Goal: Task Accomplishment & Management: Understand process/instructions

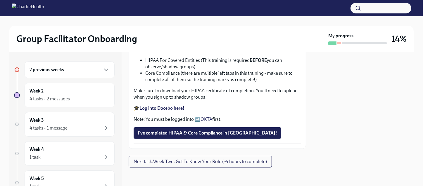
scroll to position [342, 0]
click at [162, 136] on span "I've completed HIPAA & Core Compliance in [GEOGRAPHIC_DATA]!" at bounding box center [207, 133] width 139 height 6
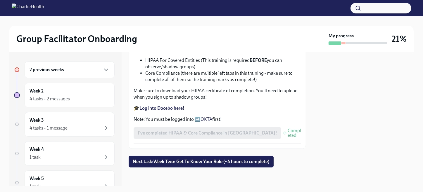
scroll to position [371, 0]
click at [205, 160] on span "Next task : Week Two: Get To Know Your Role (~4 hours to complete)" at bounding box center [201, 162] width 137 height 6
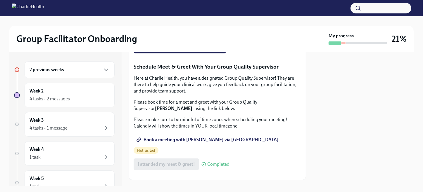
scroll to position [497, 0]
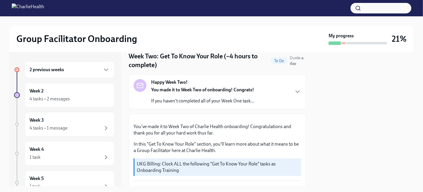
scroll to position [29, 0]
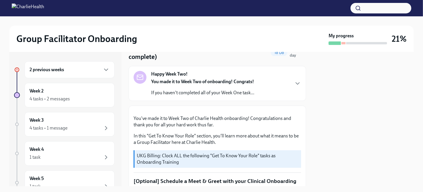
click at [255, 86] on div "Happy Week Two! You made it to Week Two of onboarding! Congrats! If you haven't…" at bounding box center [216, 83] width 167 height 25
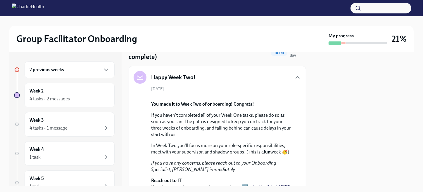
click at [72, 72] on div "2 previous weeks" at bounding box center [69, 69] width 80 height 7
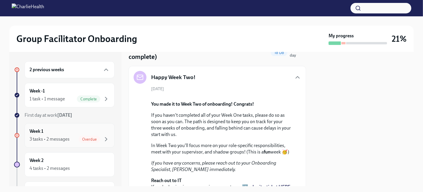
click at [78, 126] on div "Week 1 3 tasks • 2 messages Overdue" at bounding box center [70, 135] width 90 height 25
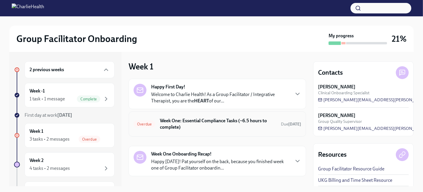
click at [217, 124] on h6 "Week One: Essential Compliance Tasks (~6.5 hours to complete)" at bounding box center [218, 124] width 116 height 13
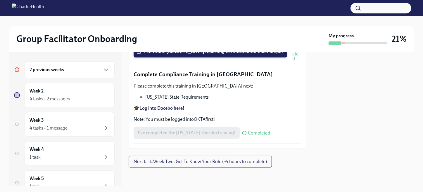
scroll to position [1324, 0]
click at [241, 164] on span "Next task : Week Two: Get To Know Your Role (~4 hours to complete)" at bounding box center [199, 162] width 133 height 6
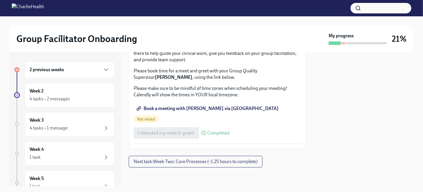
scroll to position [584, 0]
click at [213, 112] on span "Book a meeting with [PERSON_NAME] via [GEOGRAPHIC_DATA]" at bounding box center [208, 109] width 141 height 6
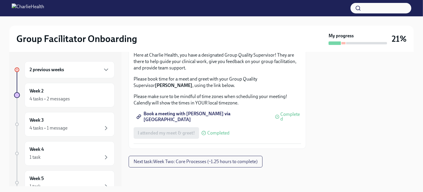
scroll to position [619, 0]
click at [233, 162] on span "Next task : Week Two: Core Processes (~1.25 hours to complete)" at bounding box center [195, 162] width 124 height 6
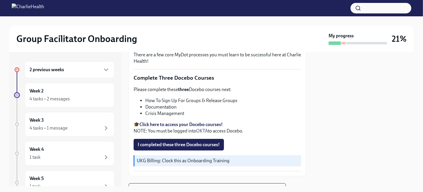
scroll to position [228, 0]
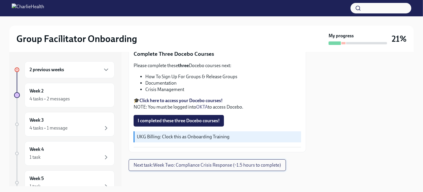
click at [238, 162] on span "Next task : Week Two: Compliance Crisis Response (~1.5 hours to complete)" at bounding box center [206, 165] width 147 height 6
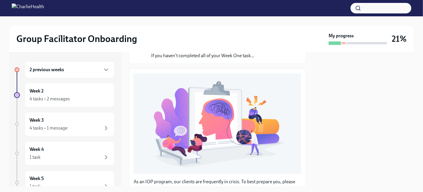
scroll to position [60, 0]
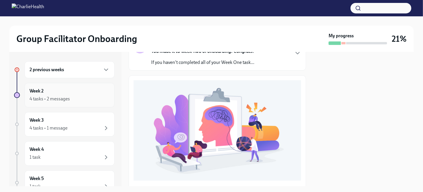
click at [74, 99] on div "4 tasks • 2 messages" at bounding box center [69, 99] width 80 height 7
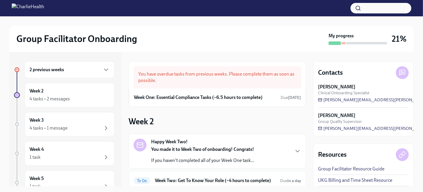
scroll to position [58, 0]
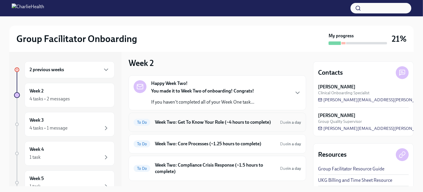
click at [212, 123] on h6 "Week Two: Get To Know Your Role (~4 hours to complete)" at bounding box center [215, 122] width 120 height 6
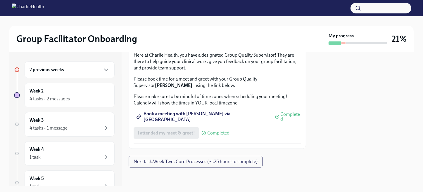
scroll to position [619, 0]
click at [229, 162] on span "Next task : Week Two: Core Processes (~1.25 hours to complete)" at bounding box center [195, 162] width 124 height 6
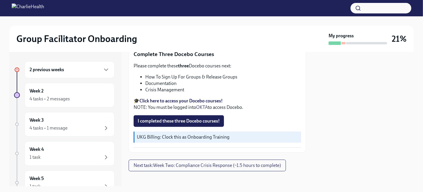
scroll to position [228, 0]
click at [249, 162] on span "Next task : Week Two: Compliance Crisis Response (~1.5 hours to complete)" at bounding box center [206, 165] width 147 height 6
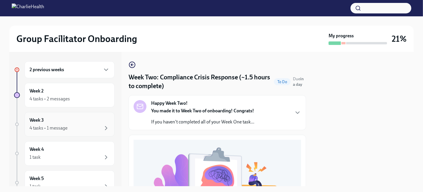
click at [80, 125] on div "4 tasks • 1 message" at bounding box center [69, 128] width 80 height 7
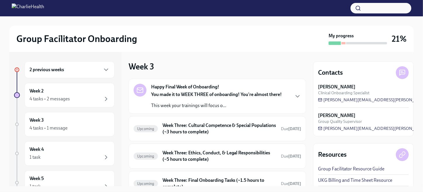
click at [225, 100] on div "You made it to WEEK THREE of onboarding! You're almost there! This week your tr…" at bounding box center [216, 100] width 131 height 18
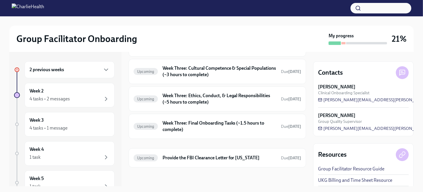
scroll to position [234, 0]
click at [193, 78] on h6 "Week Three: Cultural Competence & Special Populations (~3 hours to complete)" at bounding box center [219, 71] width 114 height 13
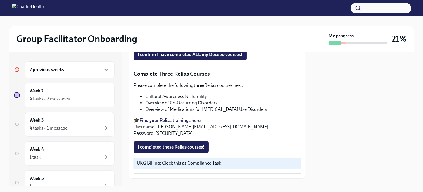
scroll to position [476, 0]
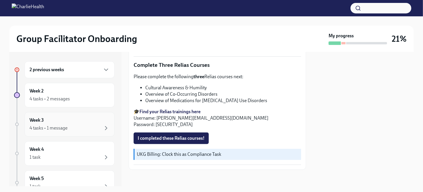
click at [69, 125] on div "4 tasks • 1 message" at bounding box center [69, 128] width 80 height 7
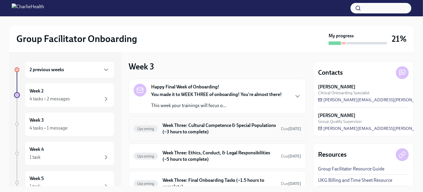
click at [198, 131] on h6 "Week Three: Cultural Competence & Special Populations (~3 hours to complete)" at bounding box center [219, 128] width 114 height 13
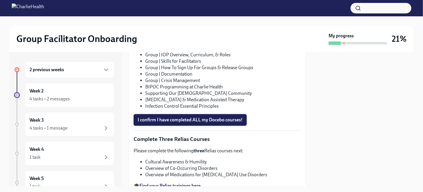
scroll to position [389, 0]
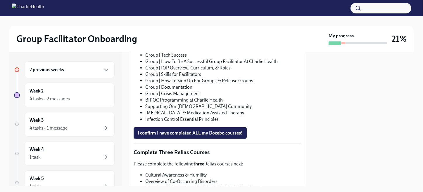
click at [65, 72] on div "2 previous weeks" at bounding box center [69, 69] width 80 height 7
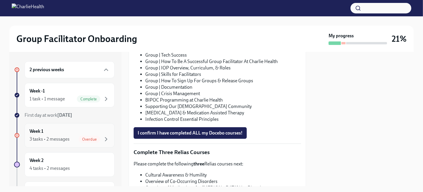
click at [63, 130] on div "Week 1 3 tasks • 2 messages Overdue" at bounding box center [69, 135] width 80 height 15
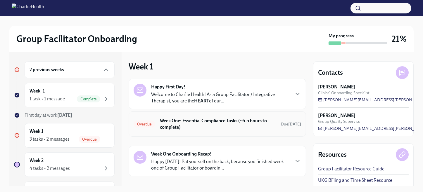
click at [210, 122] on h6 "Week One: Essential Compliance Tasks (~6.5 hours to complete)" at bounding box center [218, 124] width 116 height 13
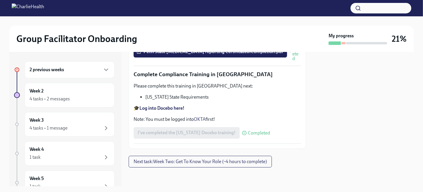
scroll to position [1324, 0]
click at [228, 159] on button "Next task : Week Two: Get To Know Your Role (~4 hours to complete)" at bounding box center [200, 162] width 143 height 12
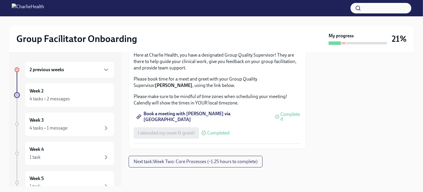
scroll to position [619, 0]
click at [256, 162] on span "Next task : Week Two: Core Processes (~1.25 hours to complete)" at bounding box center [195, 162] width 124 height 6
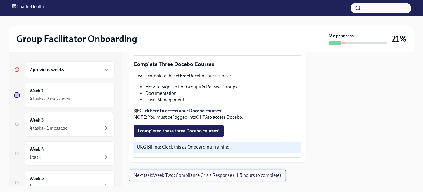
scroll to position [228, 0]
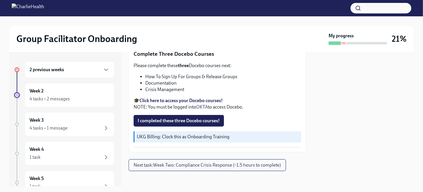
click at [224, 163] on span "Next task : Week Two: Compliance Crisis Response (~1.5 hours to complete)" at bounding box center [206, 165] width 147 height 6
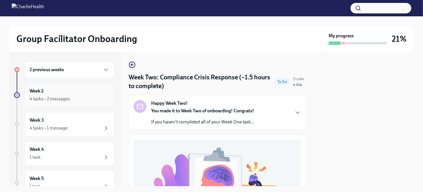
click at [62, 91] on div "Week 2 4 tasks • 2 messages" at bounding box center [69, 95] width 80 height 15
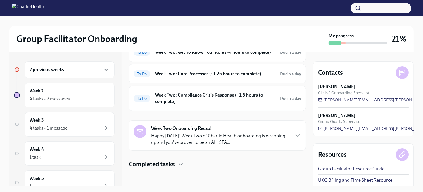
scroll to position [134, 0]
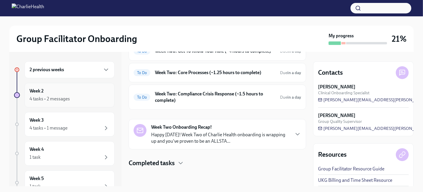
click at [67, 97] on div "4 tasks • 2 messages" at bounding box center [49, 99] width 40 height 6
click at [169, 70] on div "To Do Week Two: Core Processes (~1.25 hours to complete) Due in a day" at bounding box center [216, 72] width 167 height 9
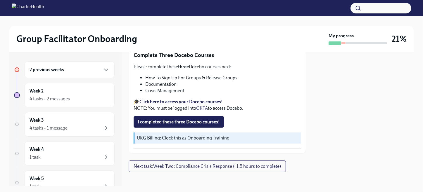
scroll to position [228, 0]
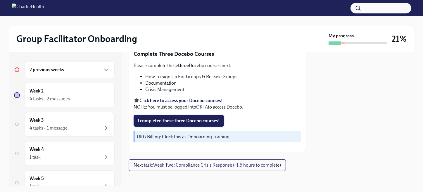
click at [185, 118] on span "I completed these three Docebo courses!" at bounding box center [179, 121] width 82 height 6
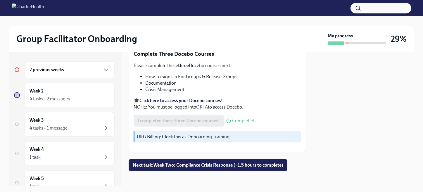
click at [226, 162] on span "Next task : Week Two: Compliance Crisis Response (~1.5 hours to complete)" at bounding box center [208, 165] width 150 height 6
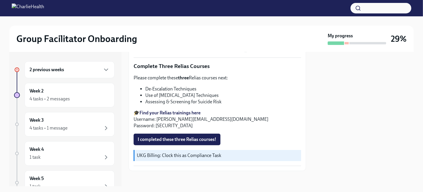
scroll to position [205, 0]
click at [70, 73] on div "2 previous weeks" at bounding box center [69, 69] width 80 height 7
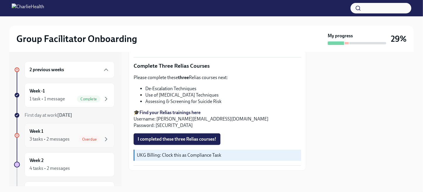
click at [76, 130] on div "Week 1 3 tasks • 2 messages Overdue" at bounding box center [69, 135] width 80 height 15
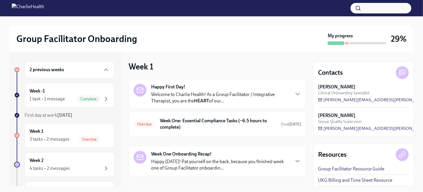
scroll to position [26, 0]
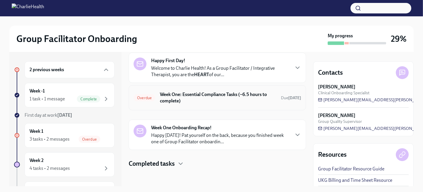
click at [224, 98] on h6 "Week One: Essential Compliance Tasks (~6.5 hours to complete)" at bounding box center [218, 97] width 116 height 13
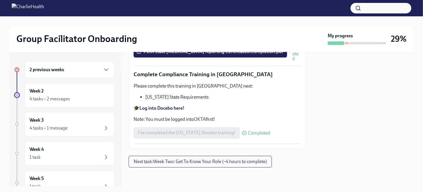
scroll to position [1324, 0]
click at [60, 94] on div "Week 2 4 tasks • 2 messages" at bounding box center [69, 95] width 80 height 15
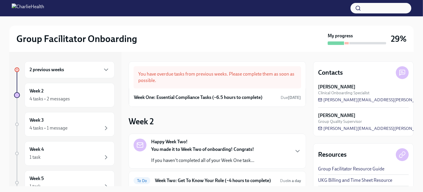
click at [253, 74] on div "You have overdue tasks from previous weeks. Please complete them as soon as pos…" at bounding box center [216, 77] width 167 height 22
click at [202, 96] on h6 "Week One: Essential Compliance Tasks (~6.5 hours to complete)" at bounding box center [198, 97] width 129 height 6
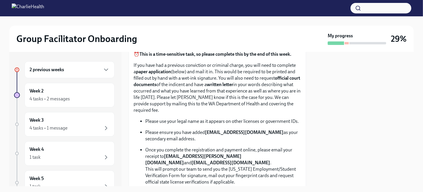
scroll to position [71, 0]
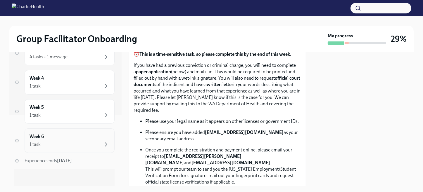
click at [91, 138] on div "Week 6 1 task" at bounding box center [69, 140] width 80 height 15
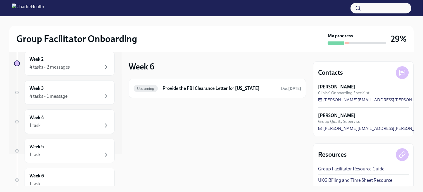
scroll to position [71, 0]
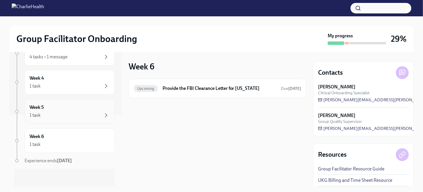
click at [53, 105] on div "Week 5 1 task" at bounding box center [69, 111] width 80 height 15
click at [66, 114] on div "1 task" at bounding box center [69, 115] width 80 height 7
click at [56, 136] on div "Week 6 1 task" at bounding box center [69, 140] width 80 height 15
click at [56, 113] on div "1 task" at bounding box center [69, 115] width 80 height 7
click at [66, 84] on div "1 task" at bounding box center [69, 86] width 80 height 7
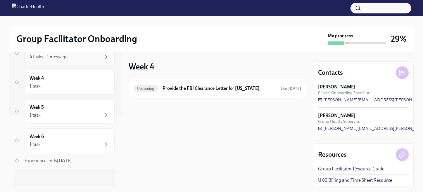
click at [74, 58] on div "4 tasks • 1 message" at bounding box center [69, 56] width 80 height 7
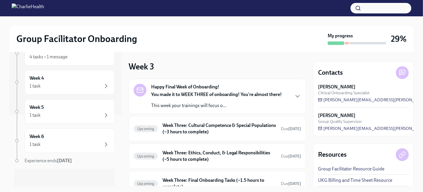
click at [250, 102] on div "You made it to WEEK THREE of onboarding! You're almost there! This week your tr…" at bounding box center [216, 100] width 131 height 18
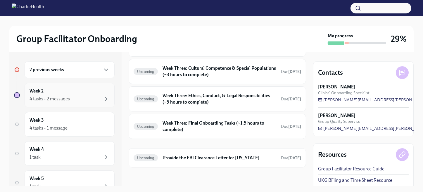
click at [58, 91] on div "Week 2 4 tasks • 2 messages" at bounding box center [69, 95] width 80 height 15
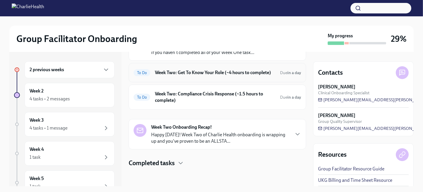
click at [220, 71] on h6 "Week Two: Get To Know Your Role (~4 hours to complete)" at bounding box center [215, 73] width 120 height 6
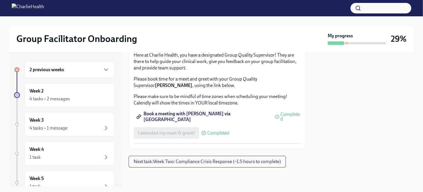
scroll to position [619, 0]
click at [224, 159] on span "Next task : Week Two: Compliance Crisis Response (~1.5 hours to complete)" at bounding box center [206, 162] width 147 height 6
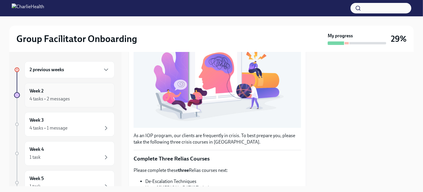
scroll to position [146, 0]
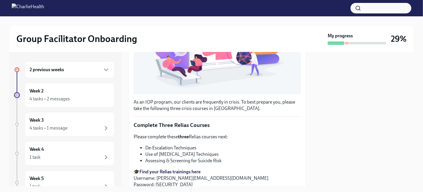
click at [54, 71] on h6 "2 previous weeks" at bounding box center [46, 70] width 34 height 6
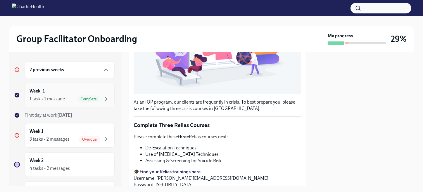
click at [72, 88] on div "Week -1 1 task • 1 message Complete" at bounding box center [69, 95] width 80 height 15
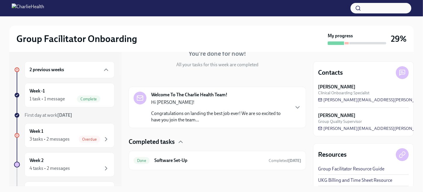
scroll to position [64, 0]
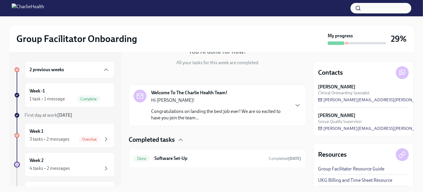
click at [81, 70] on div "2 previous weeks" at bounding box center [69, 69] width 80 height 7
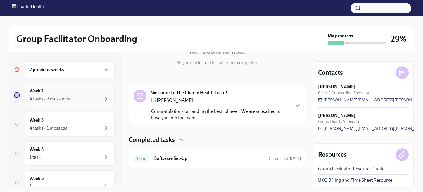
click at [78, 91] on div "Week 2 4 tasks • 2 messages" at bounding box center [69, 95] width 80 height 15
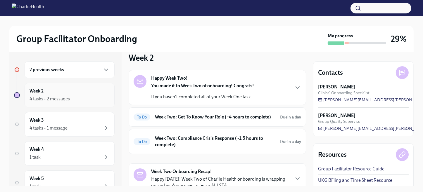
scroll to position [49, 0]
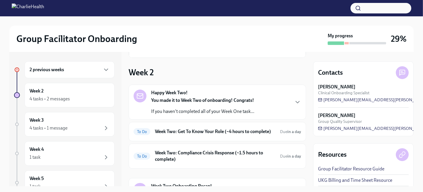
click at [259, 95] on div "Happy Week Two! You made it to Week Two of onboarding! Congrats! If you haven't…" at bounding box center [216, 102] width 167 height 25
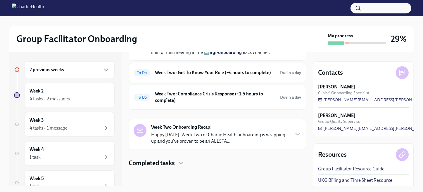
scroll to position [254, 0]
click at [204, 76] on h6 "Week Two: Get To Know Your Role (~4 hours to complete)" at bounding box center [215, 73] width 120 height 6
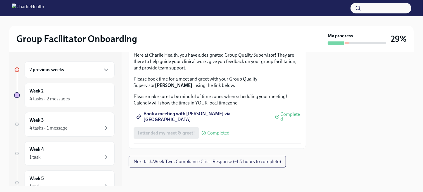
scroll to position [619, 0]
click at [247, 162] on span "Next task : Week Two: Compliance Crisis Response (~1.5 hours to complete)" at bounding box center [206, 162] width 147 height 6
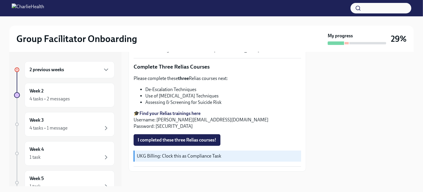
scroll to position [205, 0]
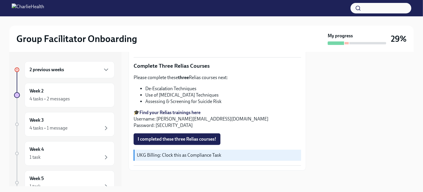
click at [78, 69] on div "2 previous weeks" at bounding box center [69, 69] width 80 height 7
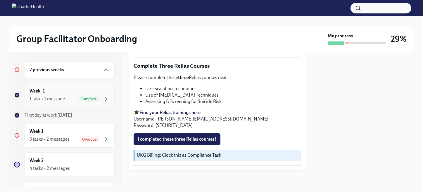
click at [72, 90] on div "Week -1 1 task • 1 message Complete" at bounding box center [69, 95] width 80 height 15
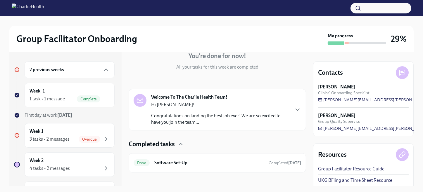
scroll to position [64, 0]
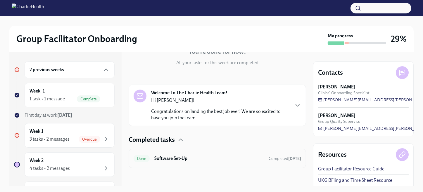
click at [192, 152] on div "Done Software Set-Up Completed [DATE]" at bounding box center [217, 158] width 177 height 19
click at [218, 158] on h6 "Software Set-Up" at bounding box center [209, 158] width 110 height 6
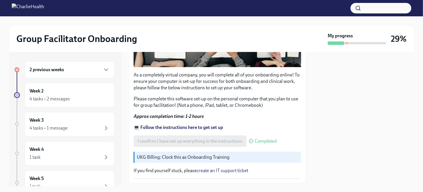
scroll to position [201, 0]
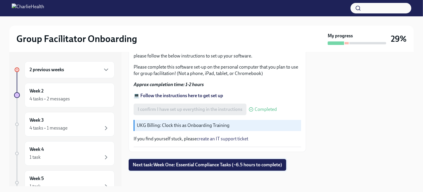
click at [217, 162] on span "Next task : Week One: Essential Compliance Tasks (~6.5 hours to complete)" at bounding box center [207, 165] width 149 height 6
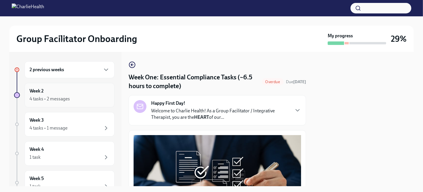
click at [62, 104] on div "Week 2 4 tasks • 2 messages" at bounding box center [70, 95] width 90 height 25
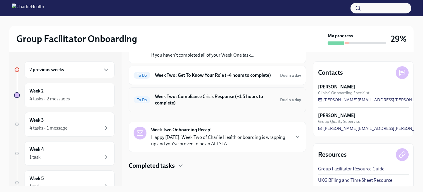
scroll to position [113, 0]
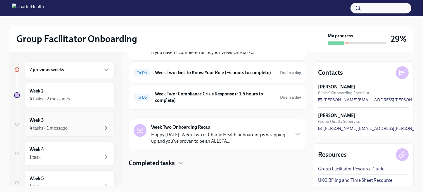
click at [63, 120] on div "Week 3 4 tasks • 1 message" at bounding box center [69, 124] width 80 height 15
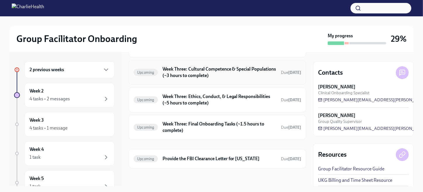
click at [218, 70] on h6 "Week Three: Cultural Competence & Special Populations (~3 hours to complete)" at bounding box center [219, 72] width 114 height 13
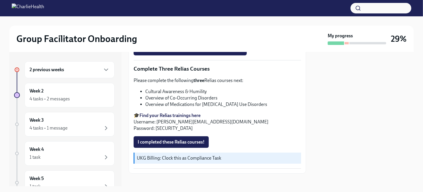
scroll to position [476, 0]
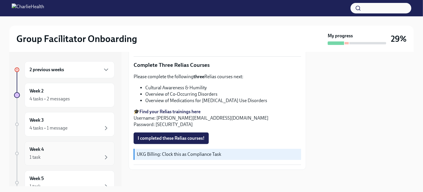
click at [74, 155] on div "1 task" at bounding box center [69, 157] width 80 height 7
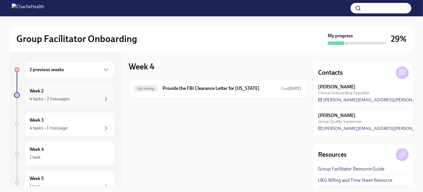
click at [65, 97] on div "4 tasks • 2 messages" at bounding box center [49, 99] width 40 height 6
